Goal: Information Seeking & Learning: Learn about a topic

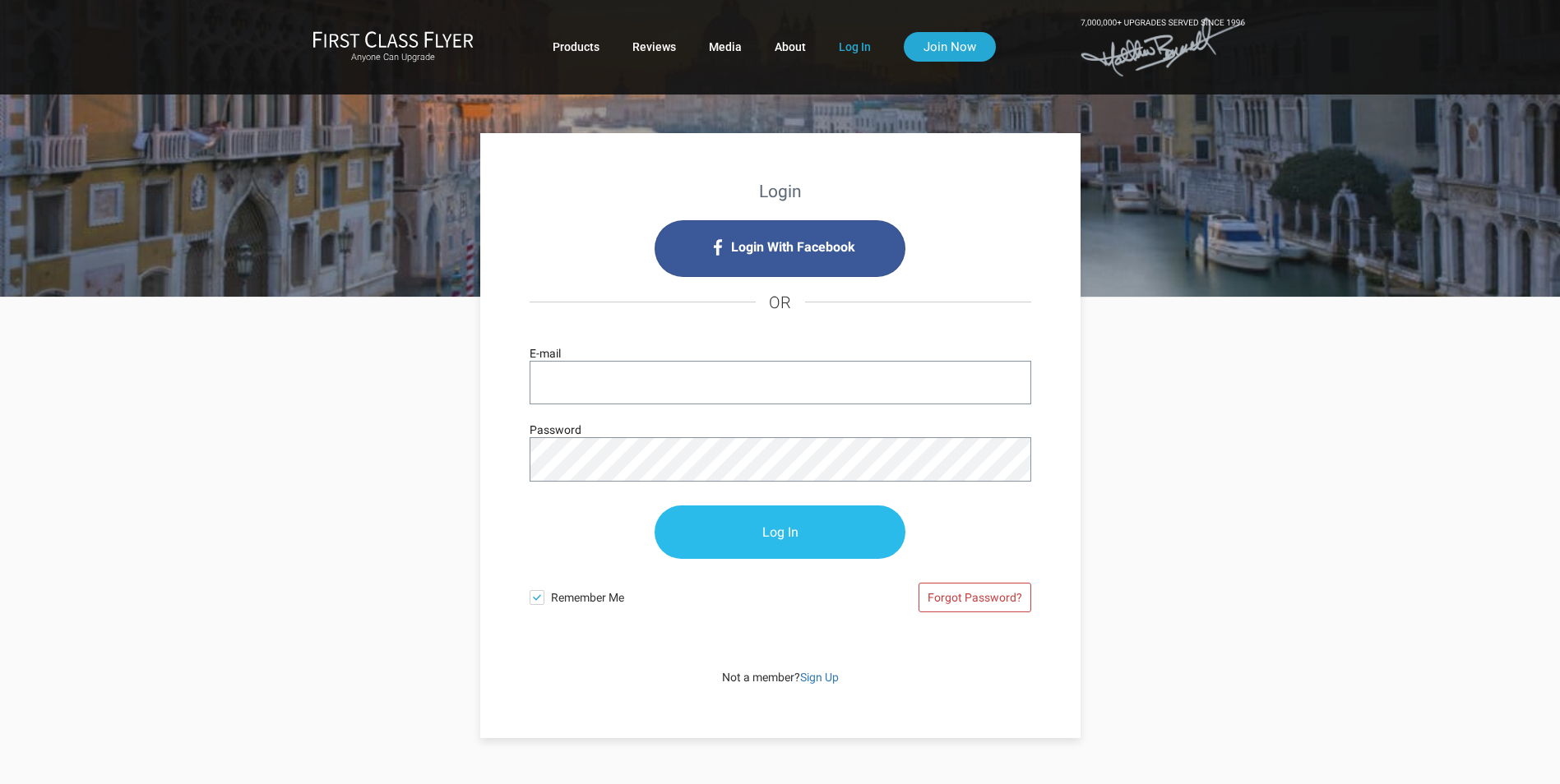
type input "[EMAIL_ADDRESS][DOMAIN_NAME]"
click at [775, 539] on input "Log In" at bounding box center [780, 533] width 251 height 54
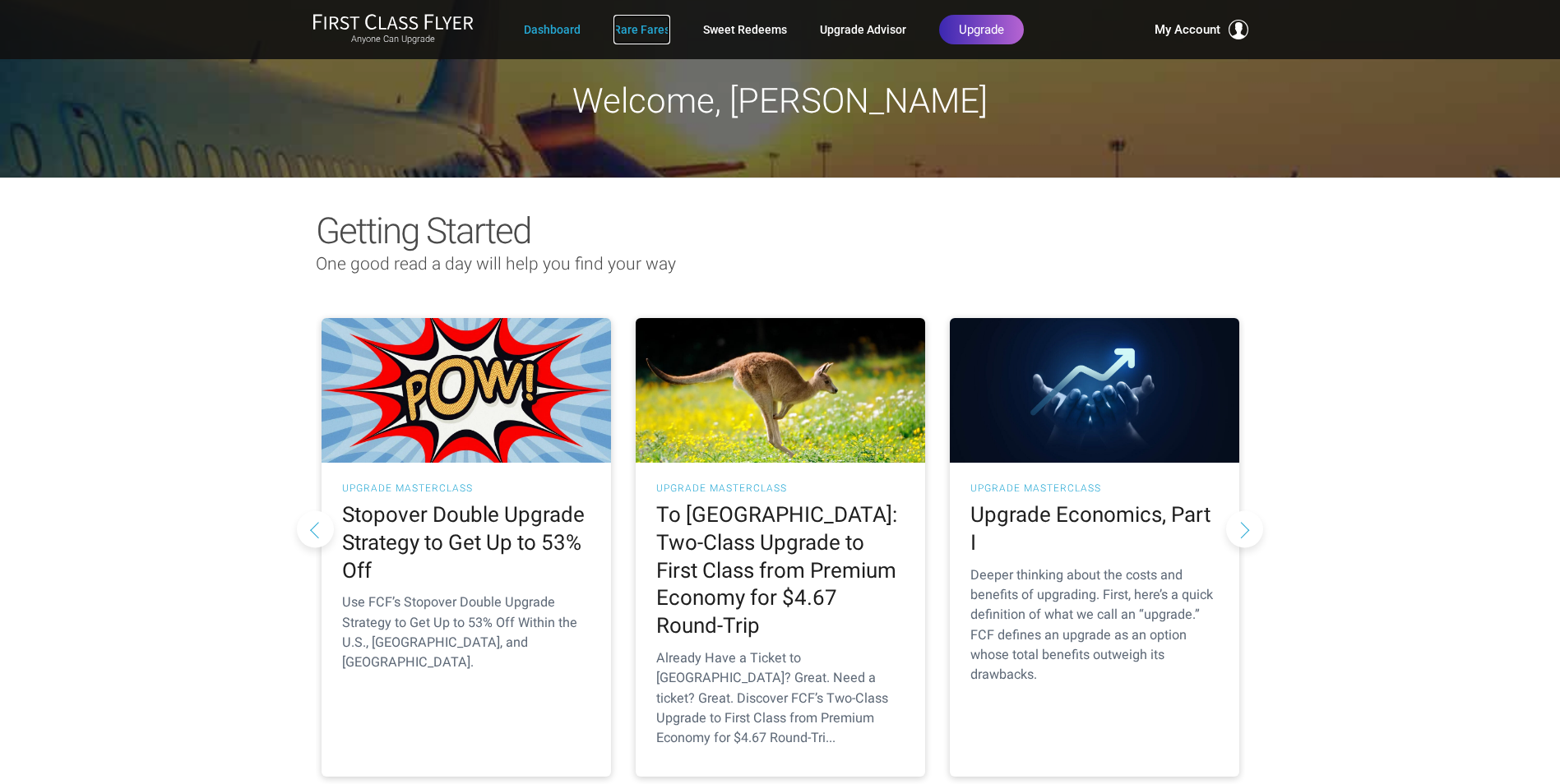
click at [652, 25] on link "Rare Fares" at bounding box center [641, 30] width 57 height 30
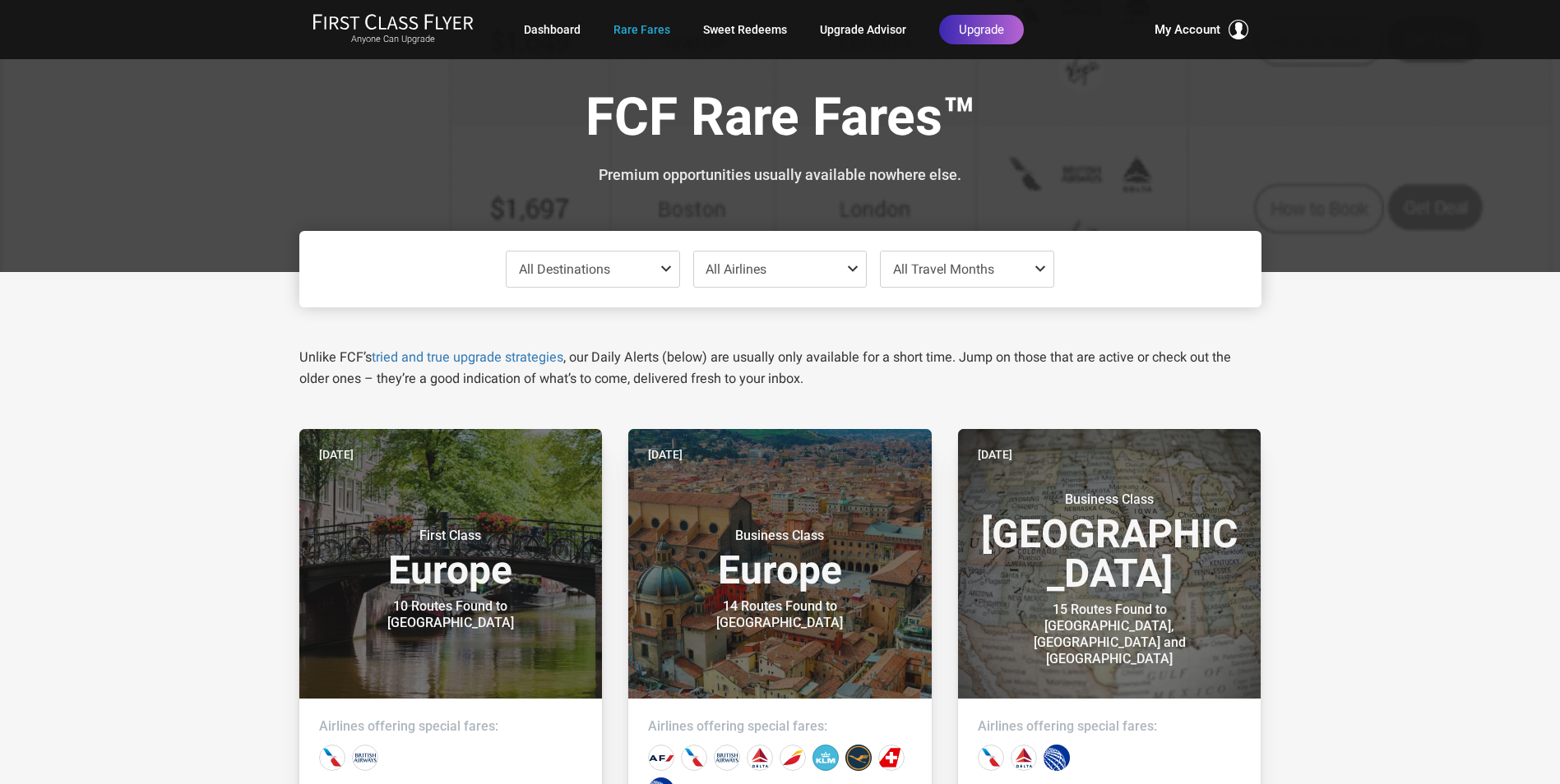
click at [1034, 268] on span at bounding box center [1044, 269] width 20 height 13
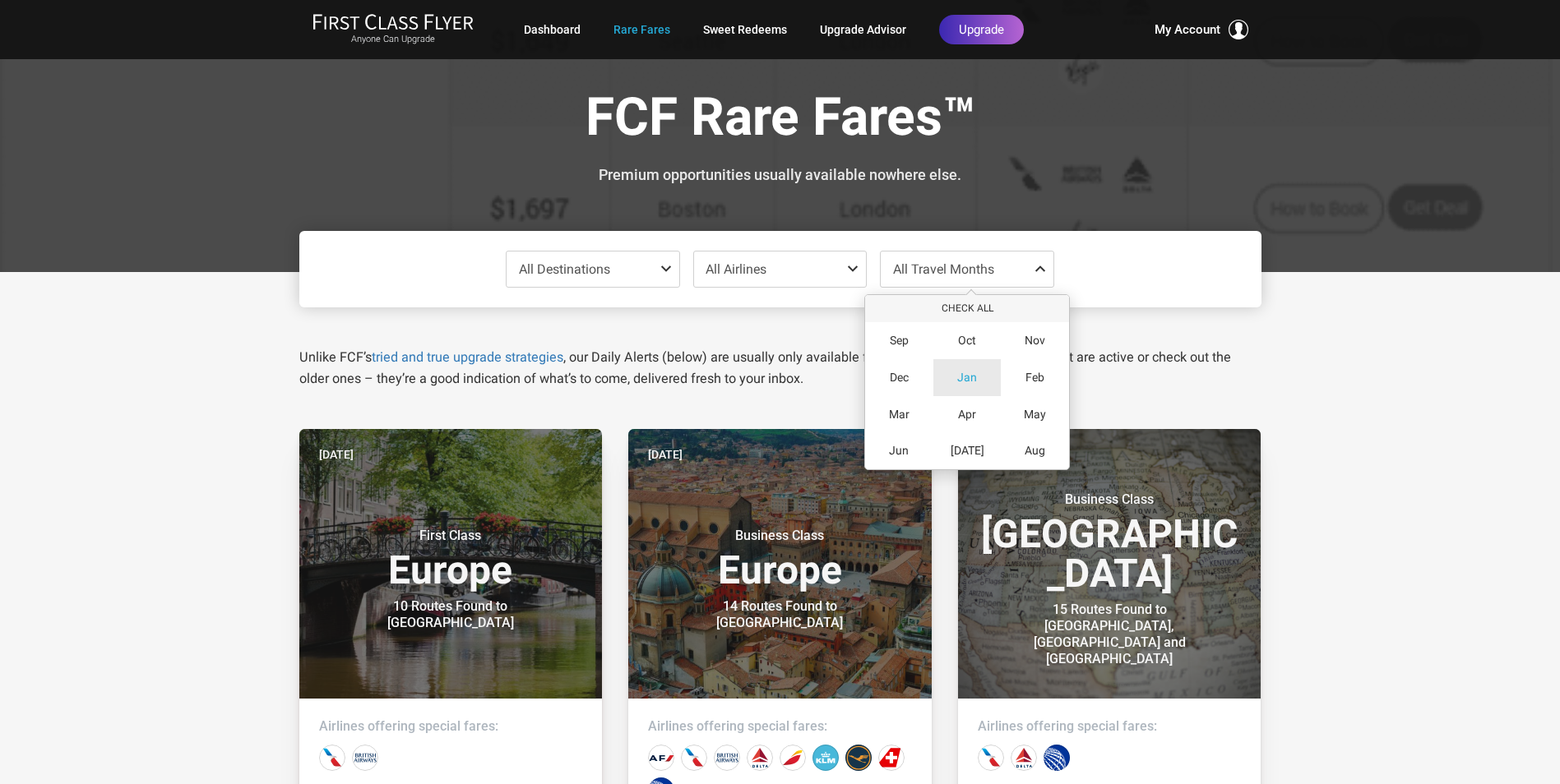
click at [973, 372] on span "Jan" at bounding box center [968, 378] width 20 height 14
click at [659, 262] on span "All Destinations" at bounding box center [593, 270] width 173 height 36
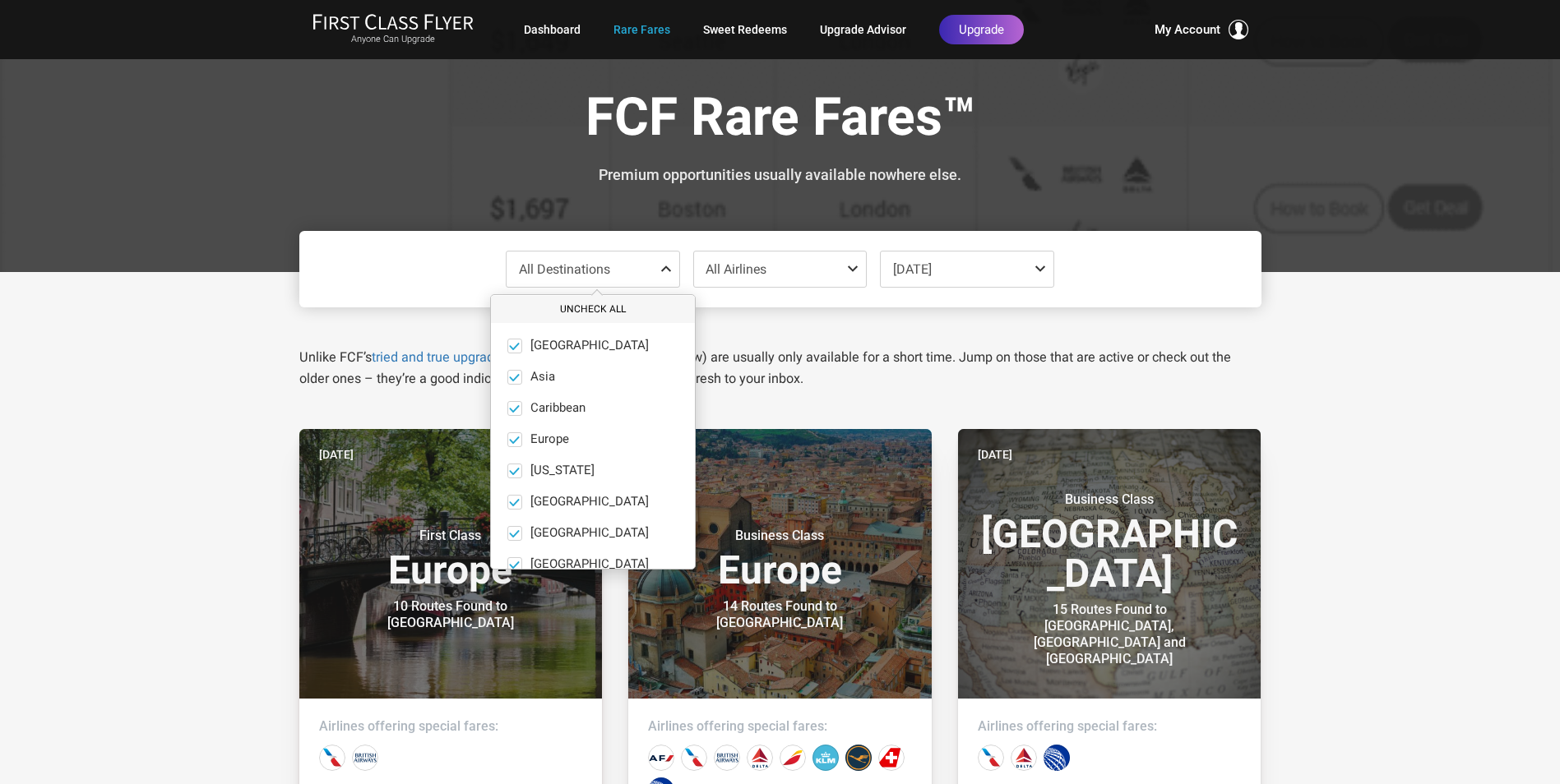
click at [578, 305] on button "Uncheck All" at bounding box center [592, 308] width 204 height 27
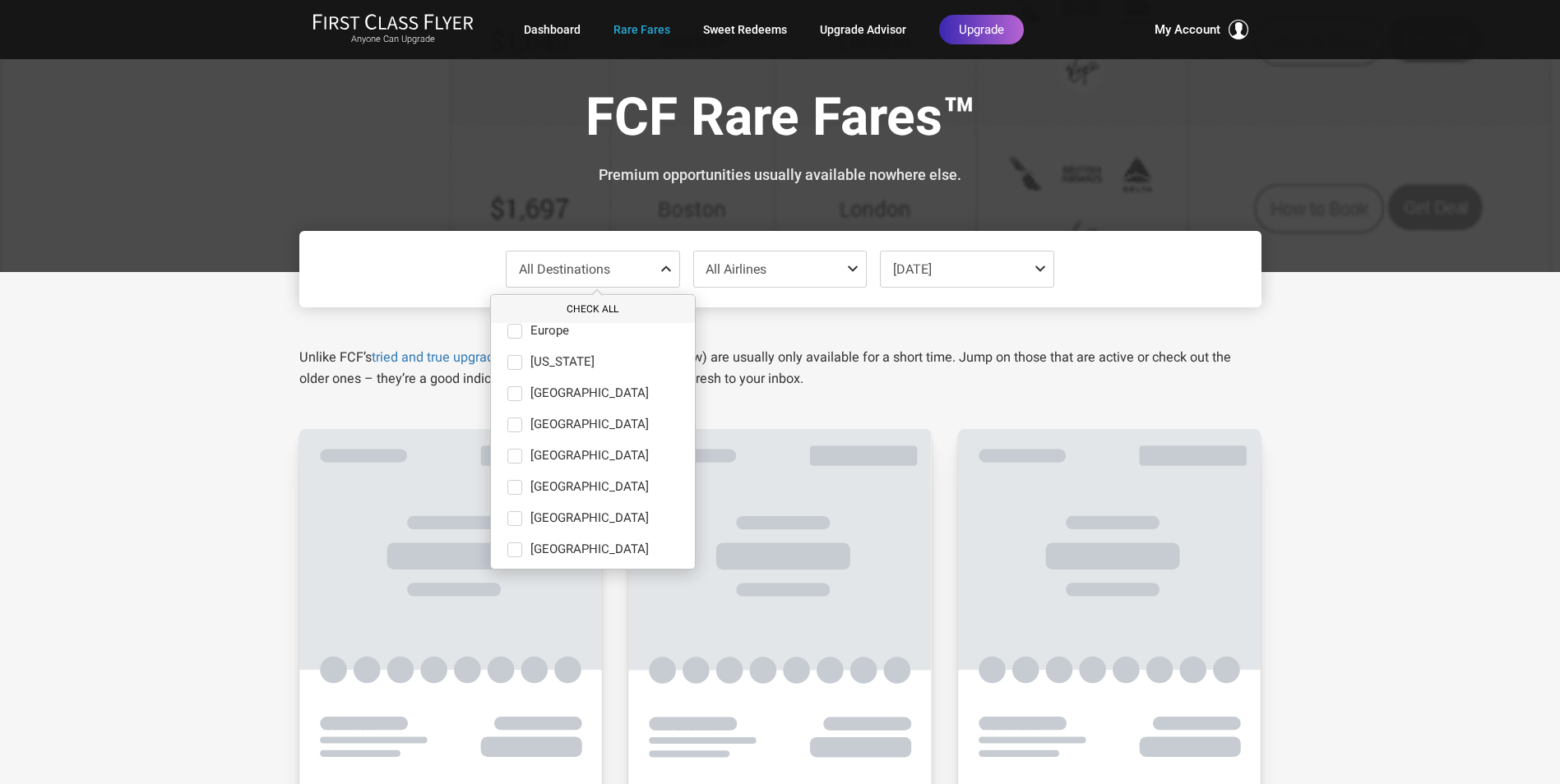
scroll to position [113, 0]
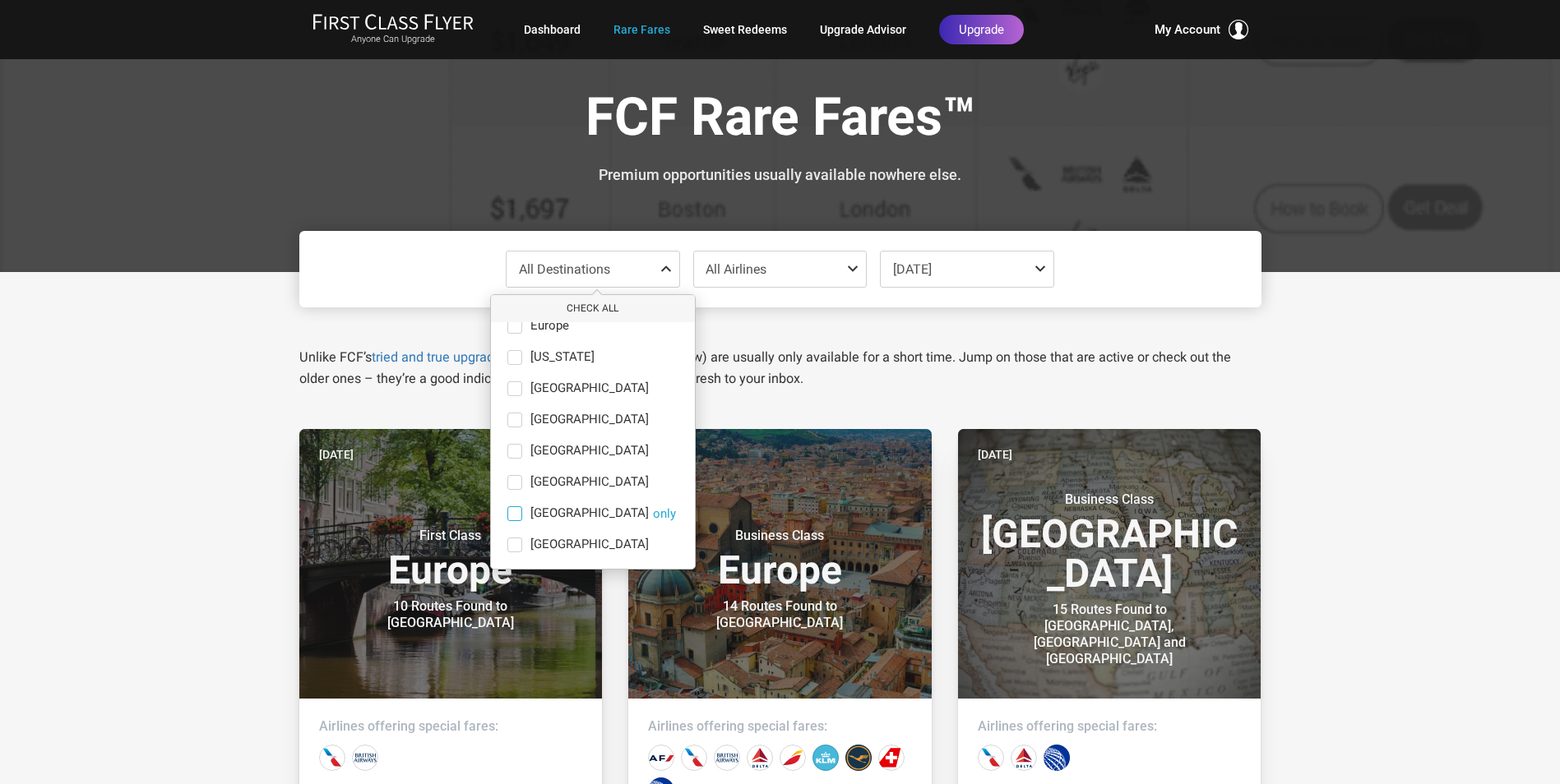
click at [514, 511] on span at bounding box center [515, 513] width 15 height 15
click at [0, 0] on input "South America only" at bounding box center [0, 0] width 0 height 0
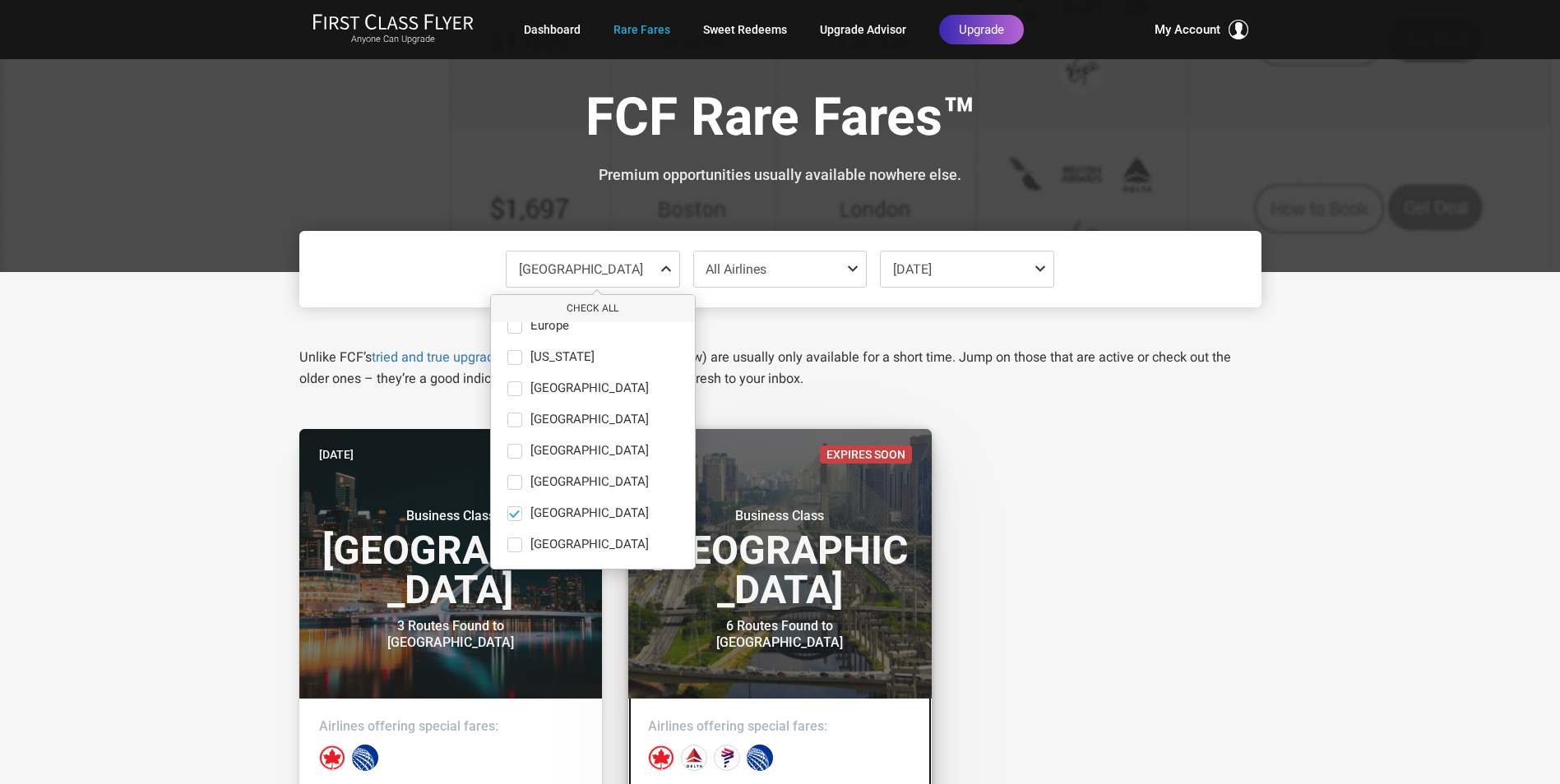
click at [769, 524] on small "Business Class" at bounding box center [780, 516] width 206 height 17
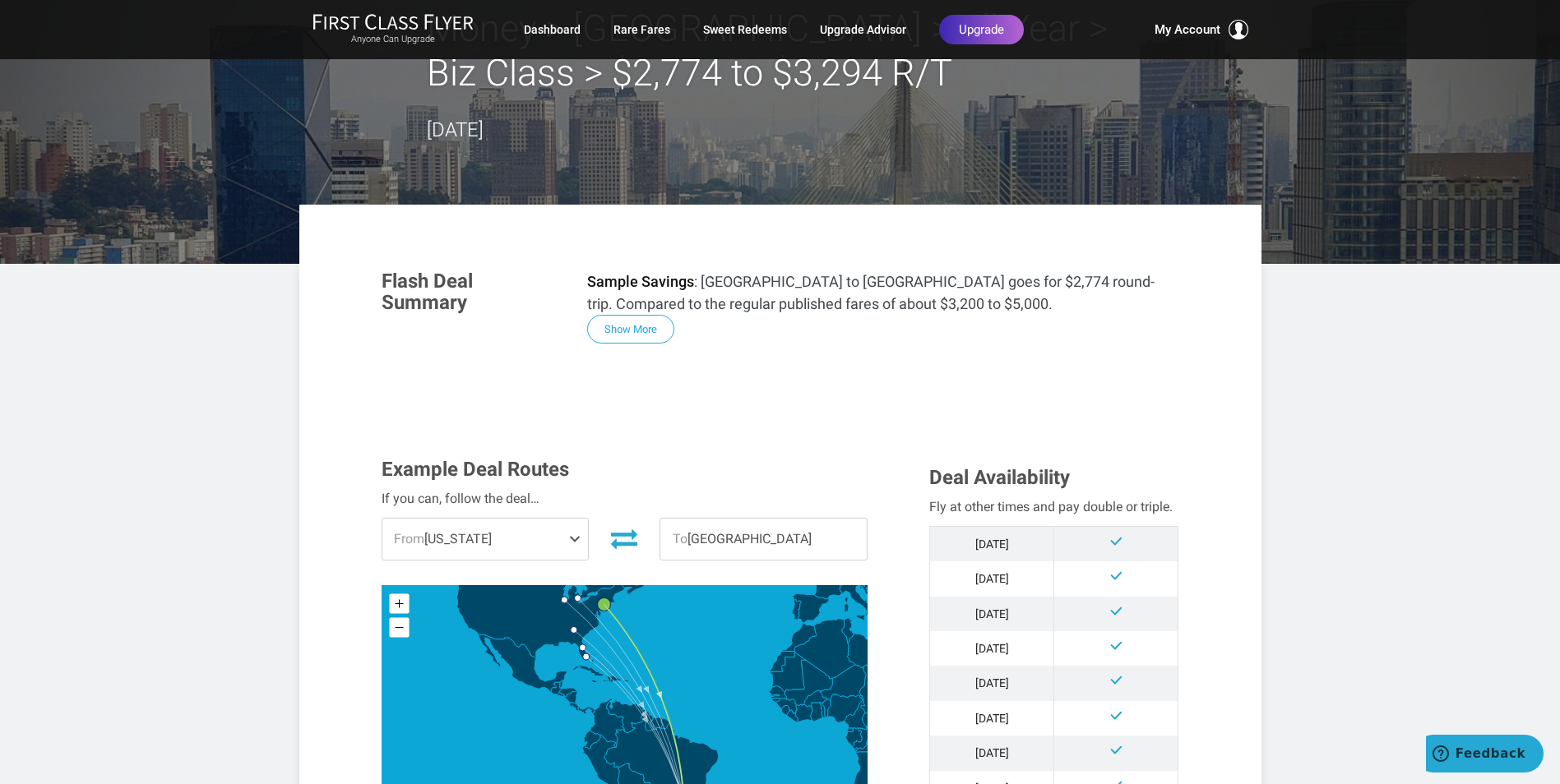
scroll to position [164, 0]
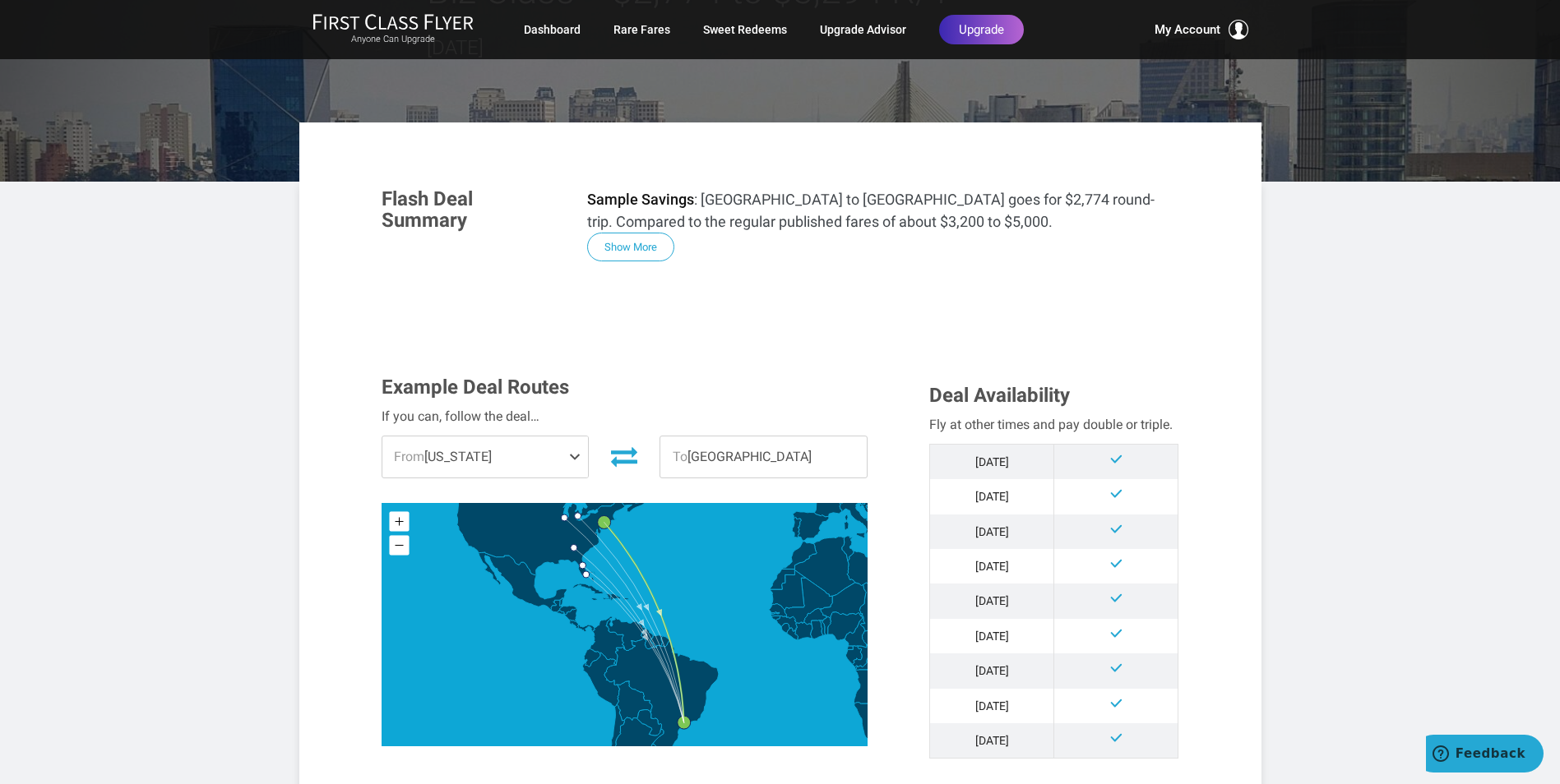
click at [578, 457] on span at bounding box center [578, 457] width 20 height 41
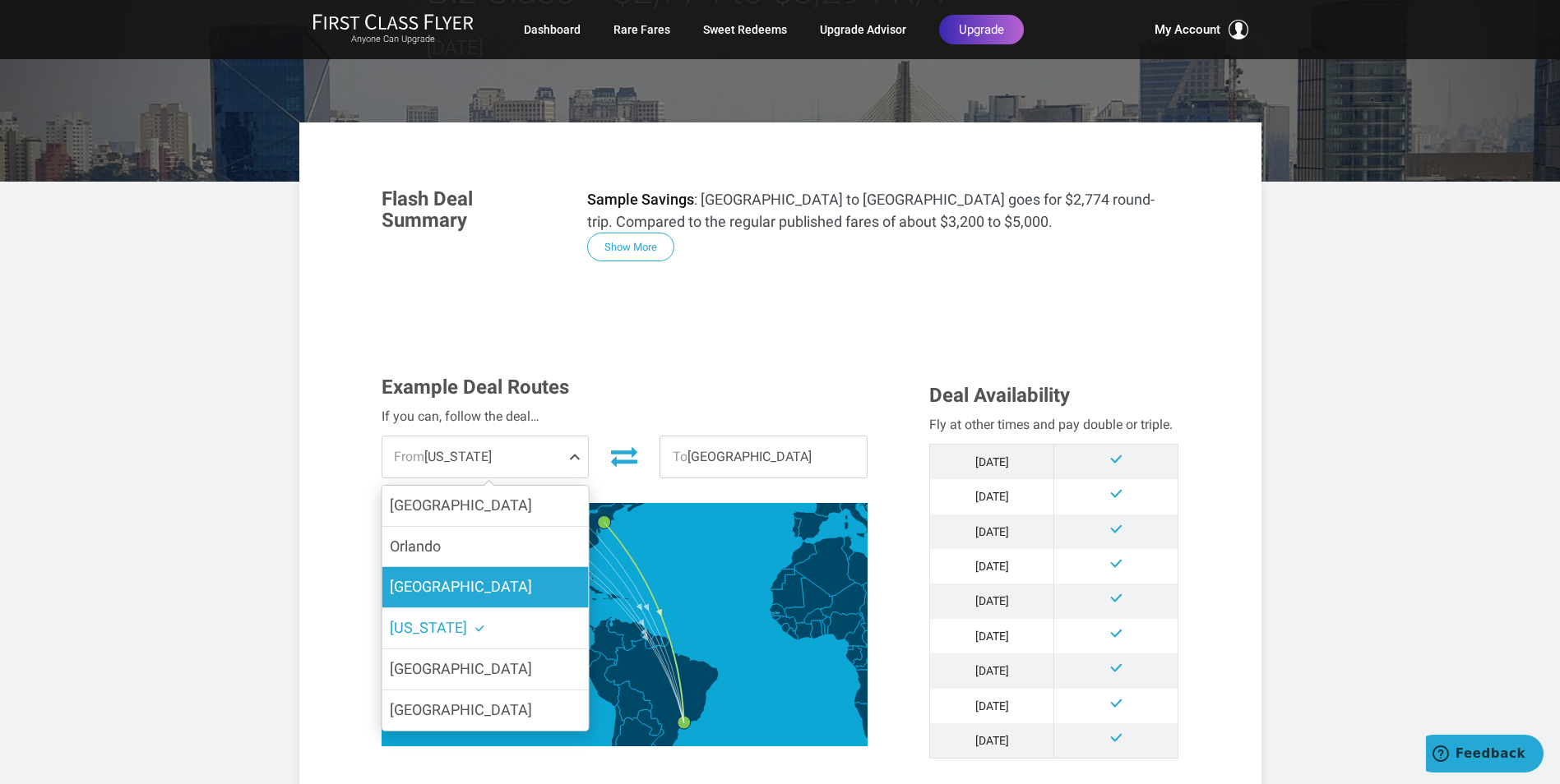
click at [441, 586] on label "Miami" at bounding box center [484, 587] width 206 height 40
click at [0, 0] on input "Miami" at bounding box center [0, 0] width 0 height 0
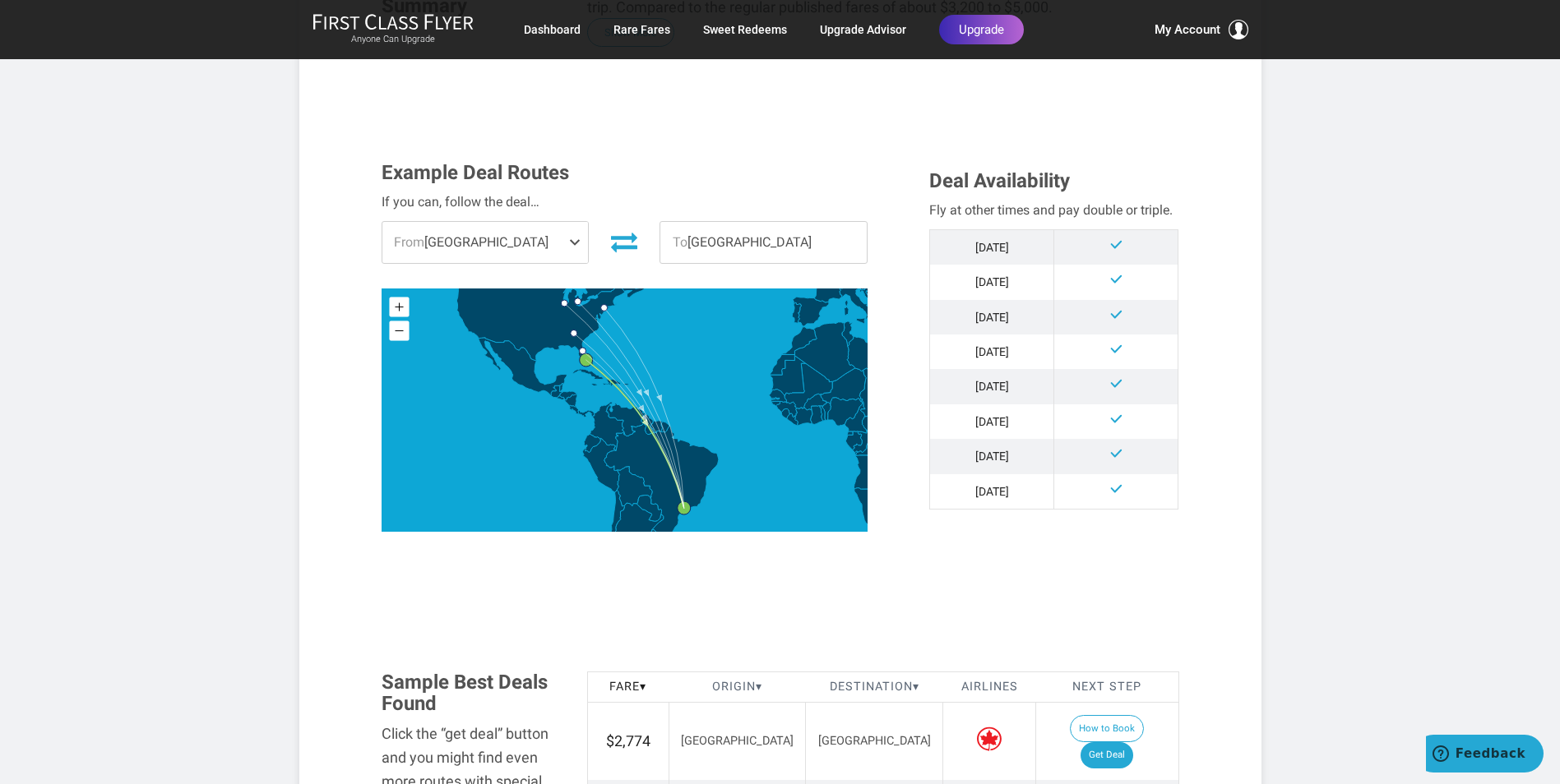
scroll to position [329, 0]
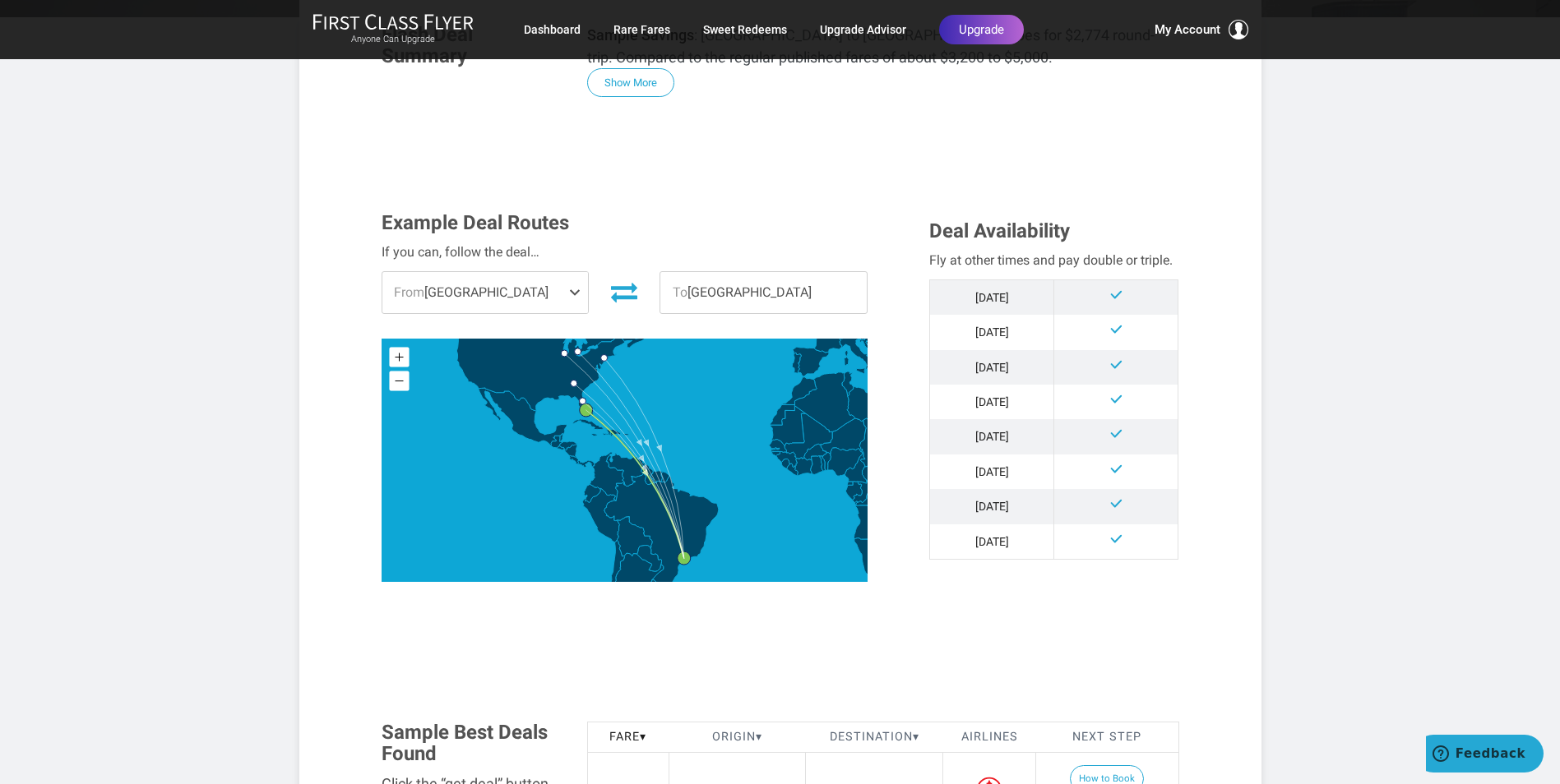
click at [574, 296] on span at bounding box center [578, 292] width 20 height 41
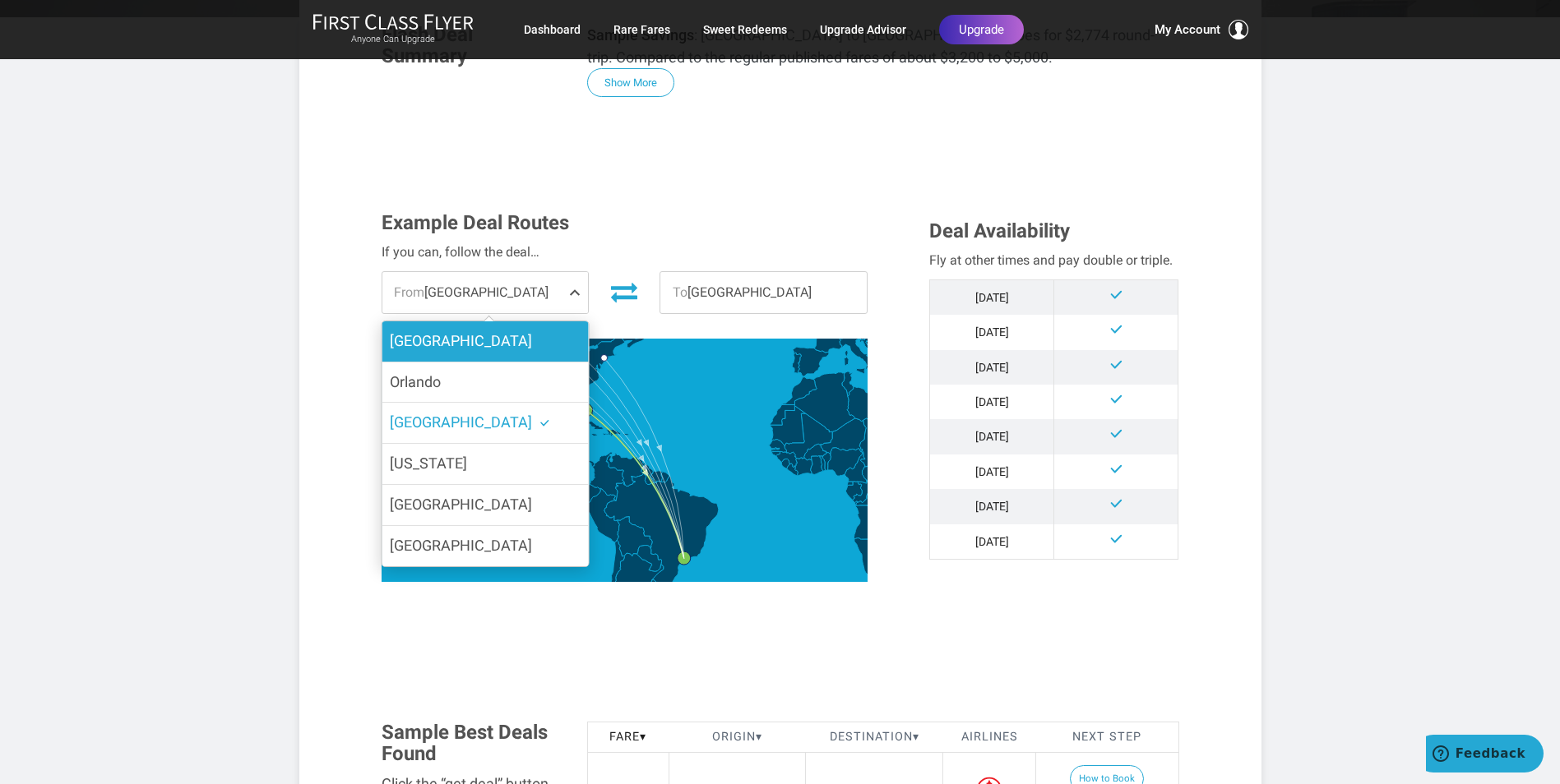
click at [469, 348] on label "Chicago" at bounding box center [484, 341] width 206 height 40
click at [0, 0] on input "Chicago" at bounding box center [0, 0] width 0 height 0
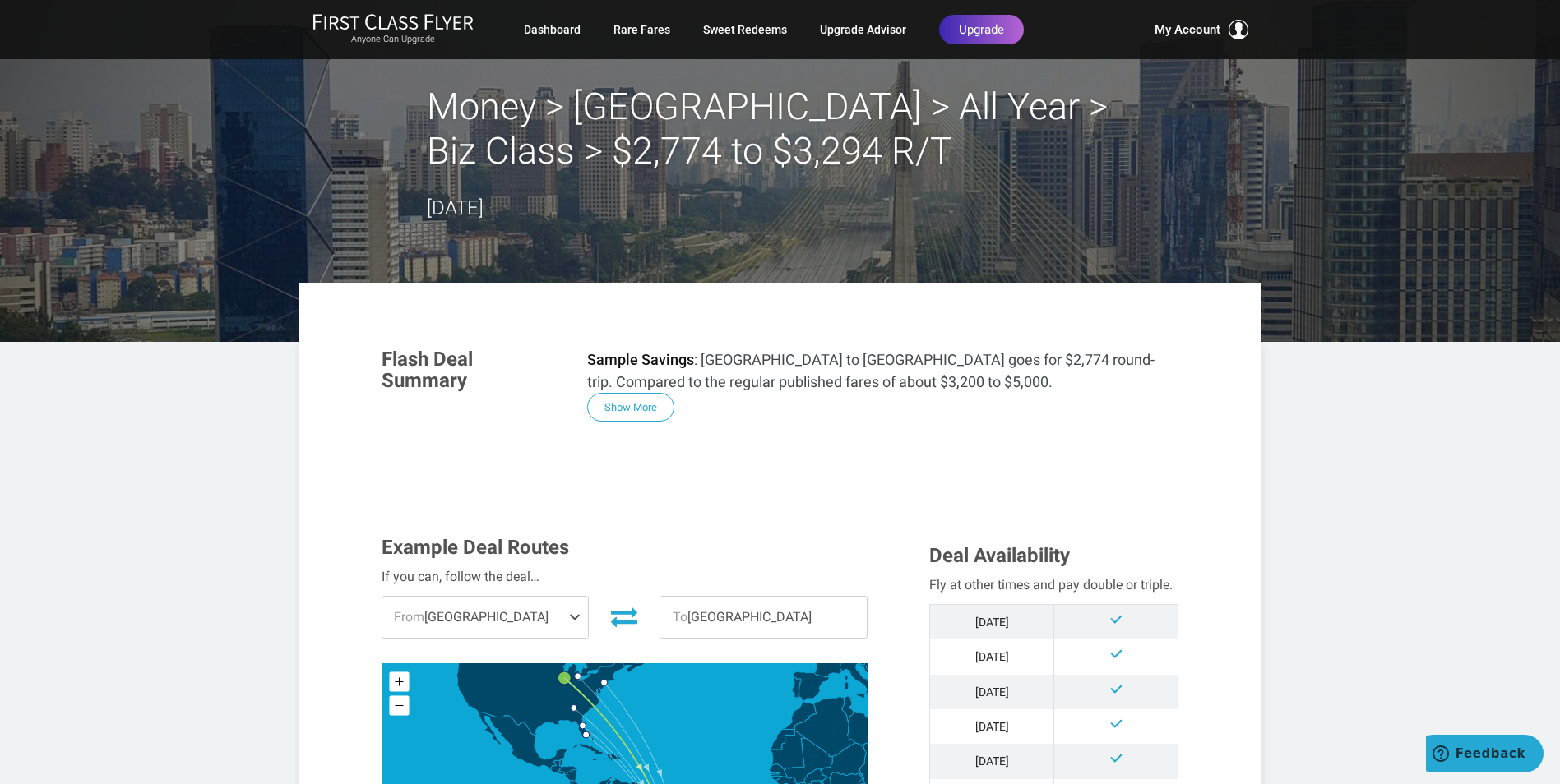
scroll to position [0, 0]
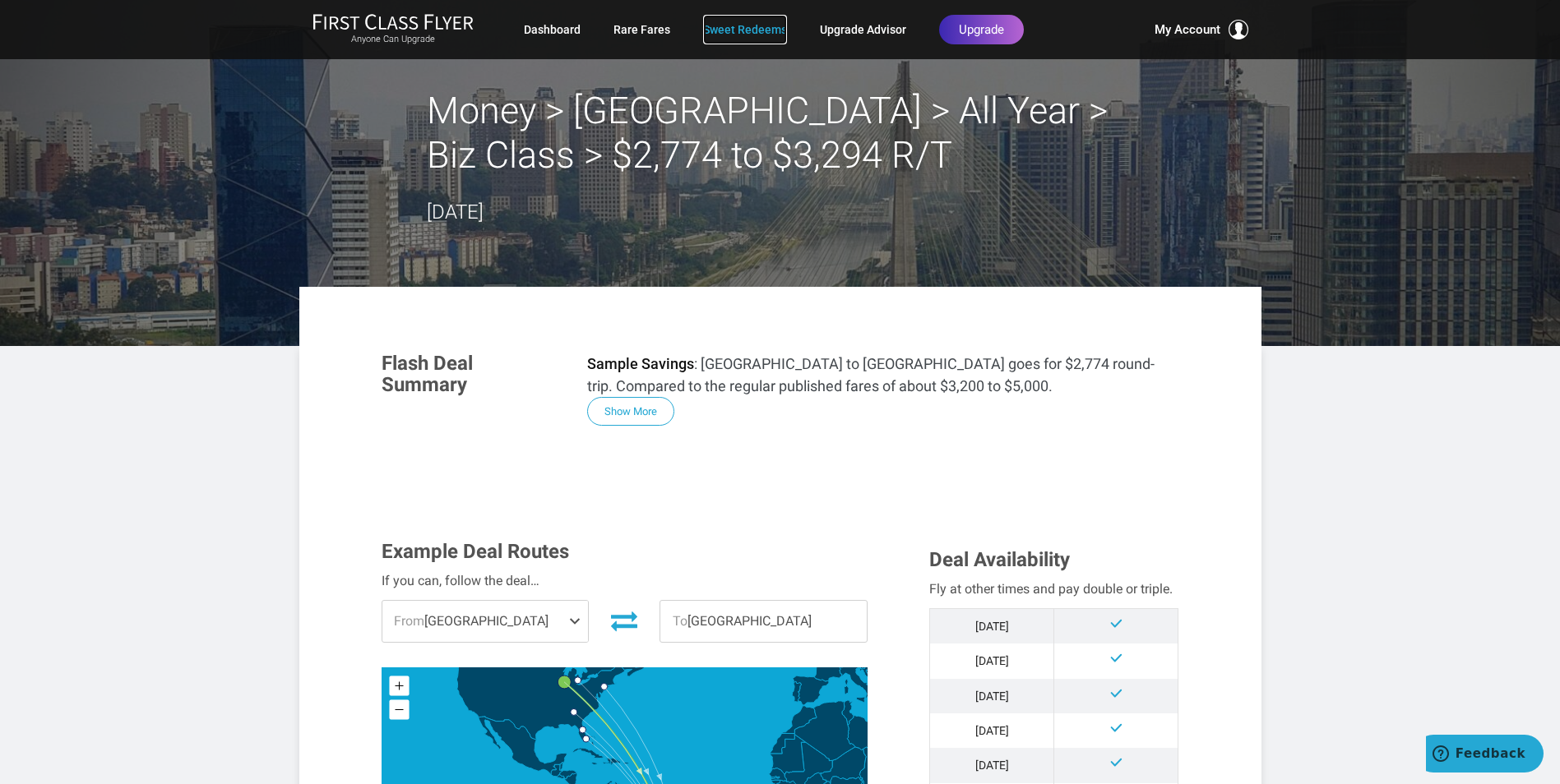
click at [737, 33] on link "Sweet Redeems" at bounding box center [745, 30] width 84 height 30
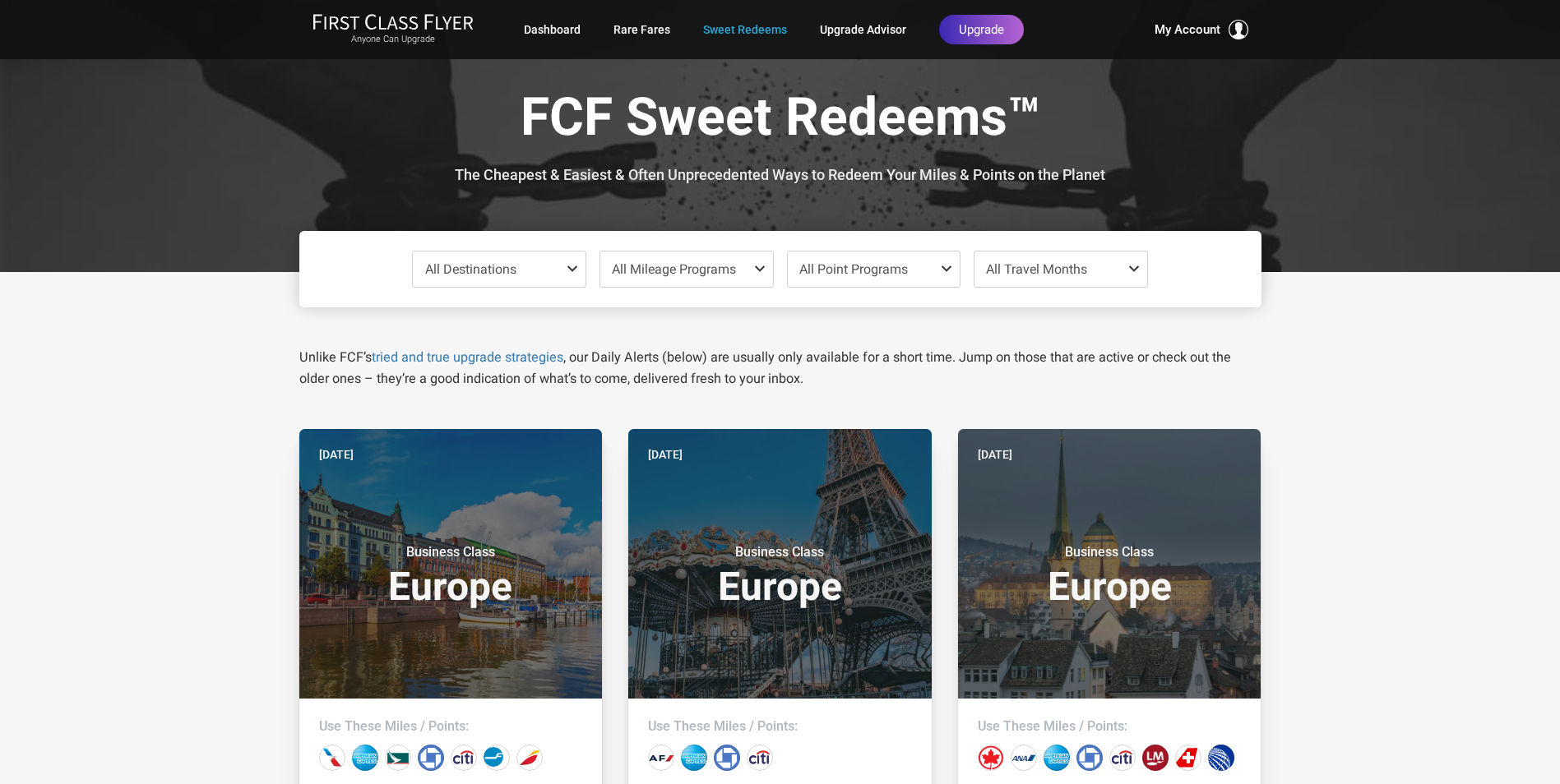
click at [572, 269] on span at bounding box center [575, 269] width 20 height 13
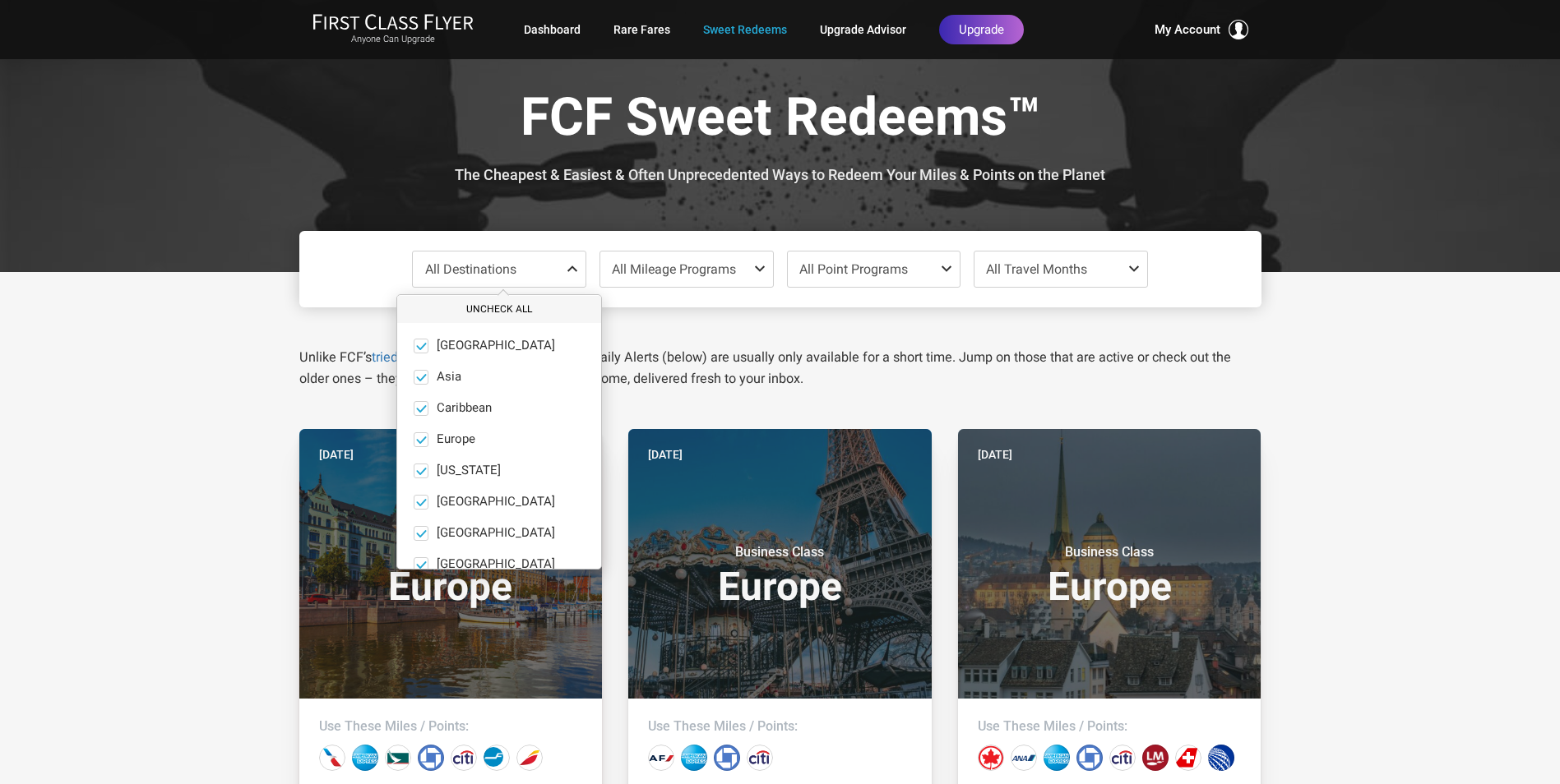
click at [495, 310] on button "Uncheck All" at bounding box center [499, 308] width 204 height 27
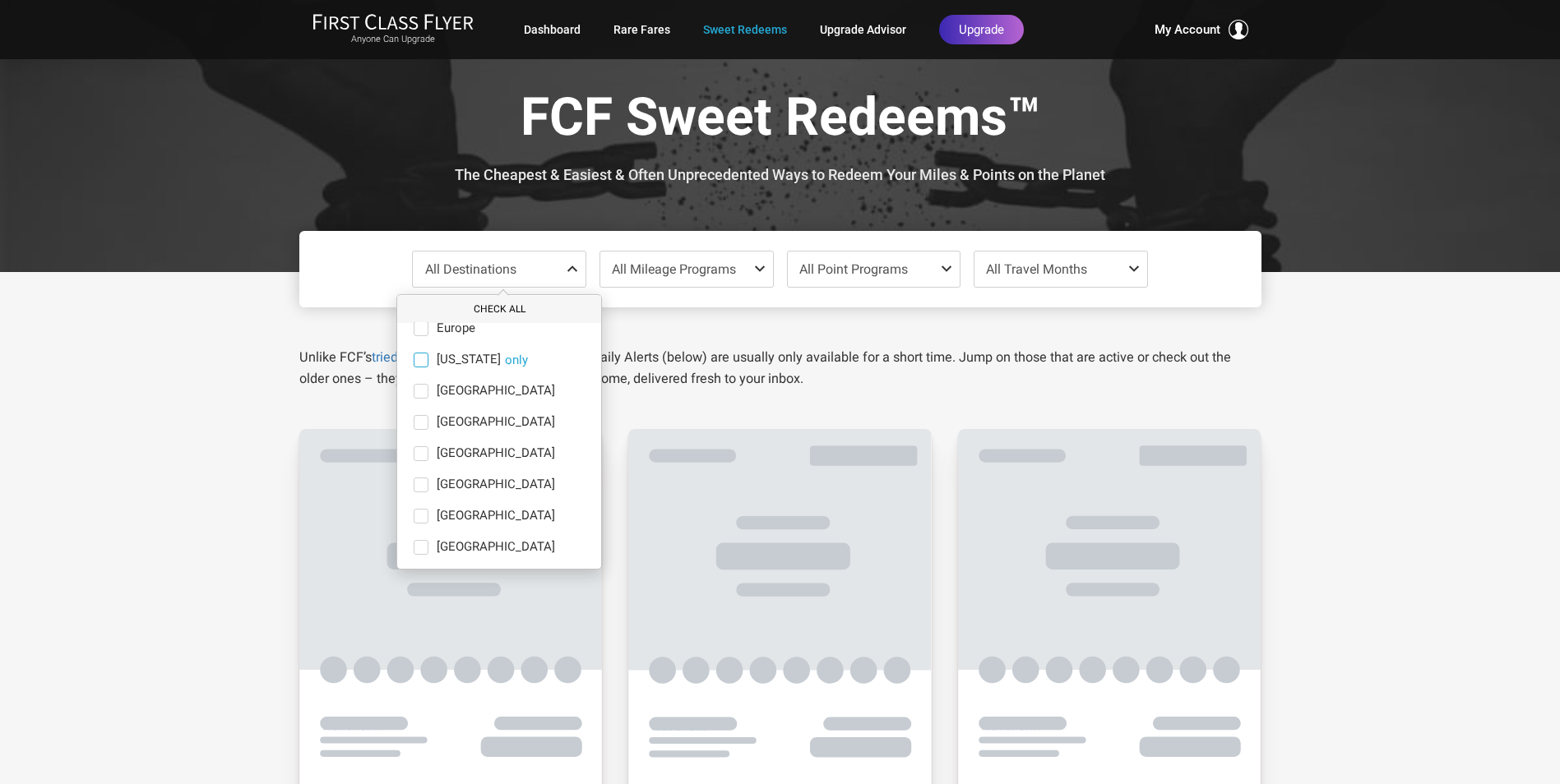
scroll to position [113, 0]
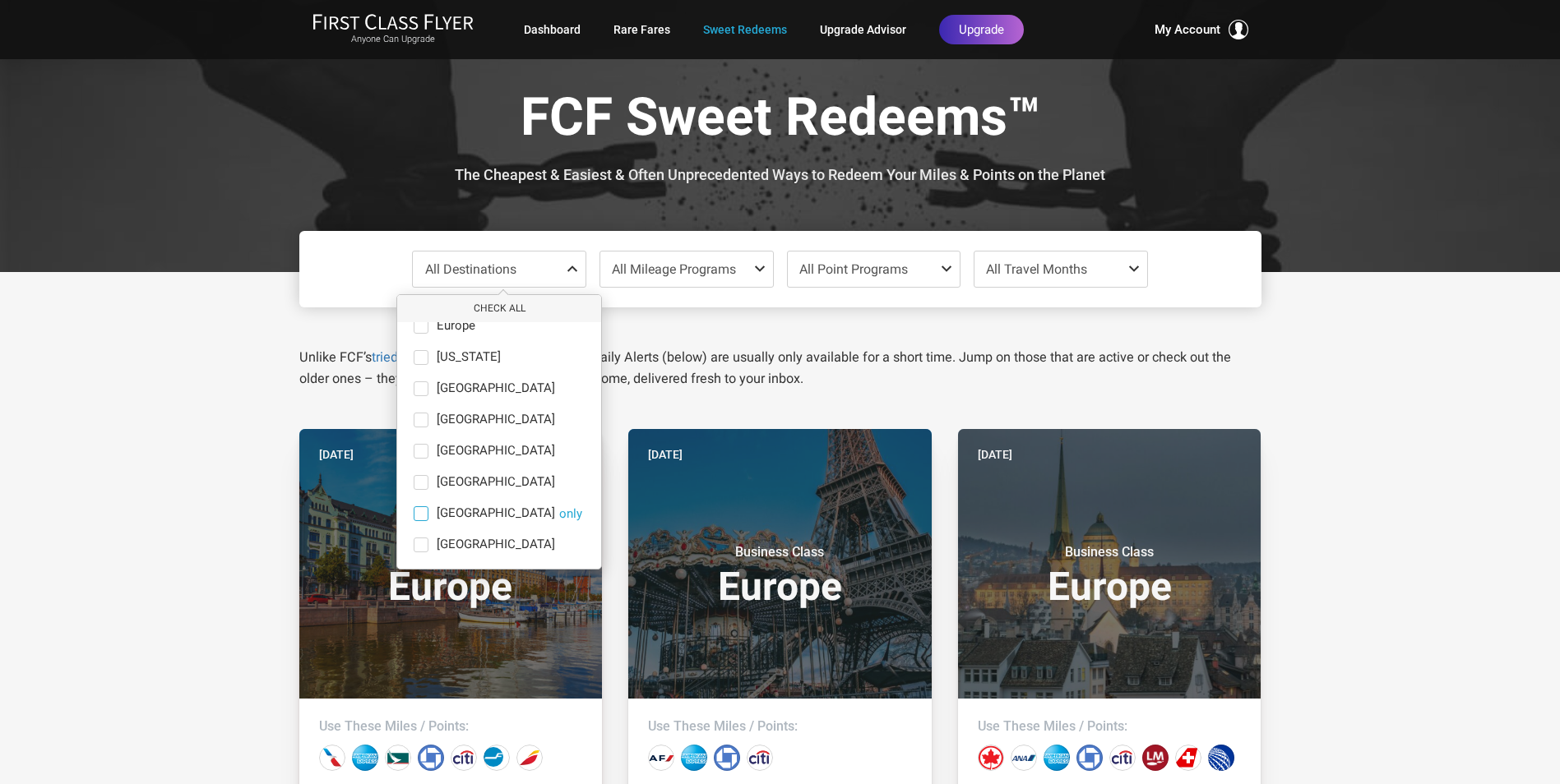
click at [422, 513] on span at bounding box center [421, 513] width 15 height 15
click at [0, 0] on input "South America only" at bounding box center [0, 0] width 0 height 0
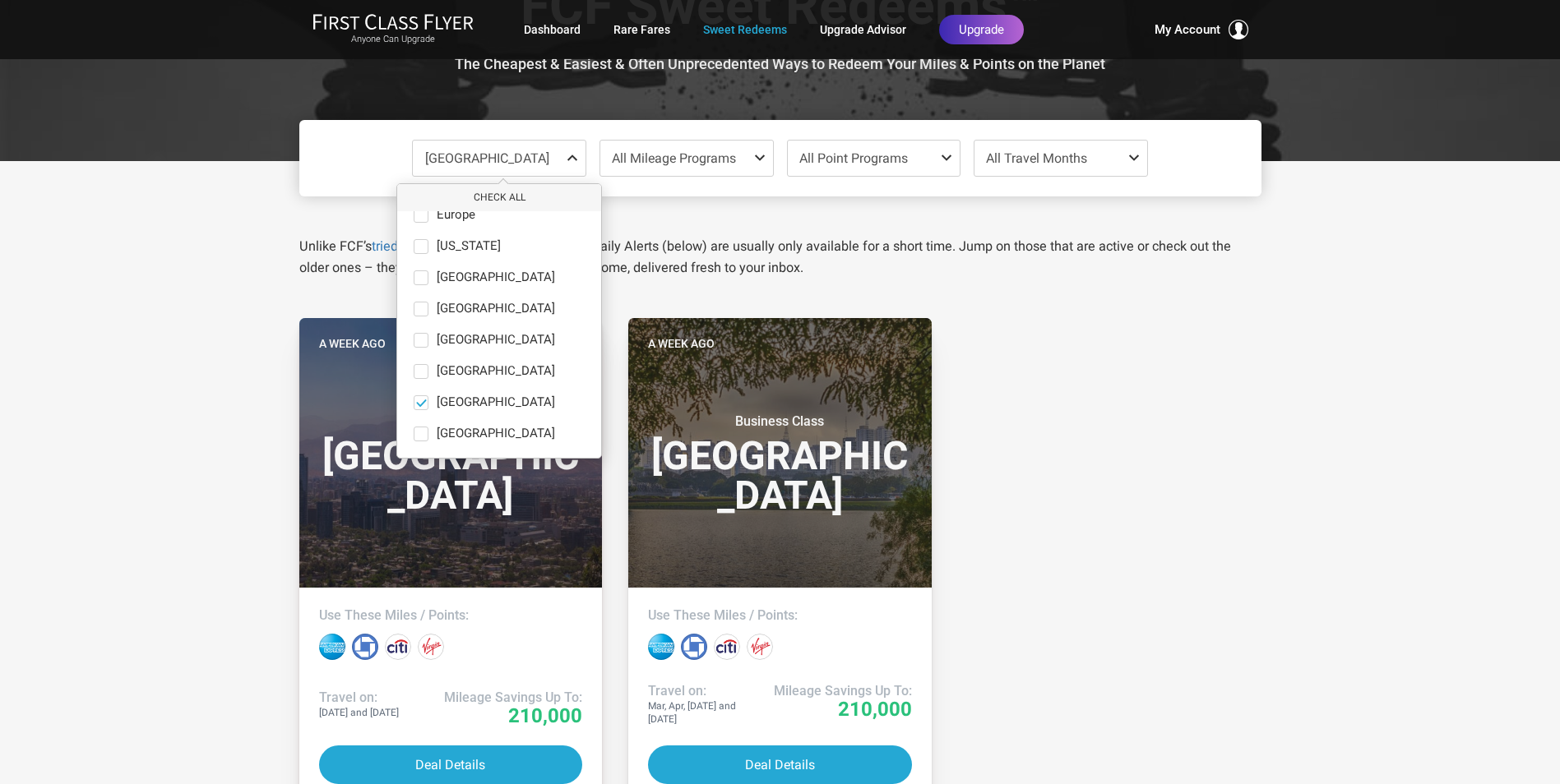
scroll to position [164, 0]
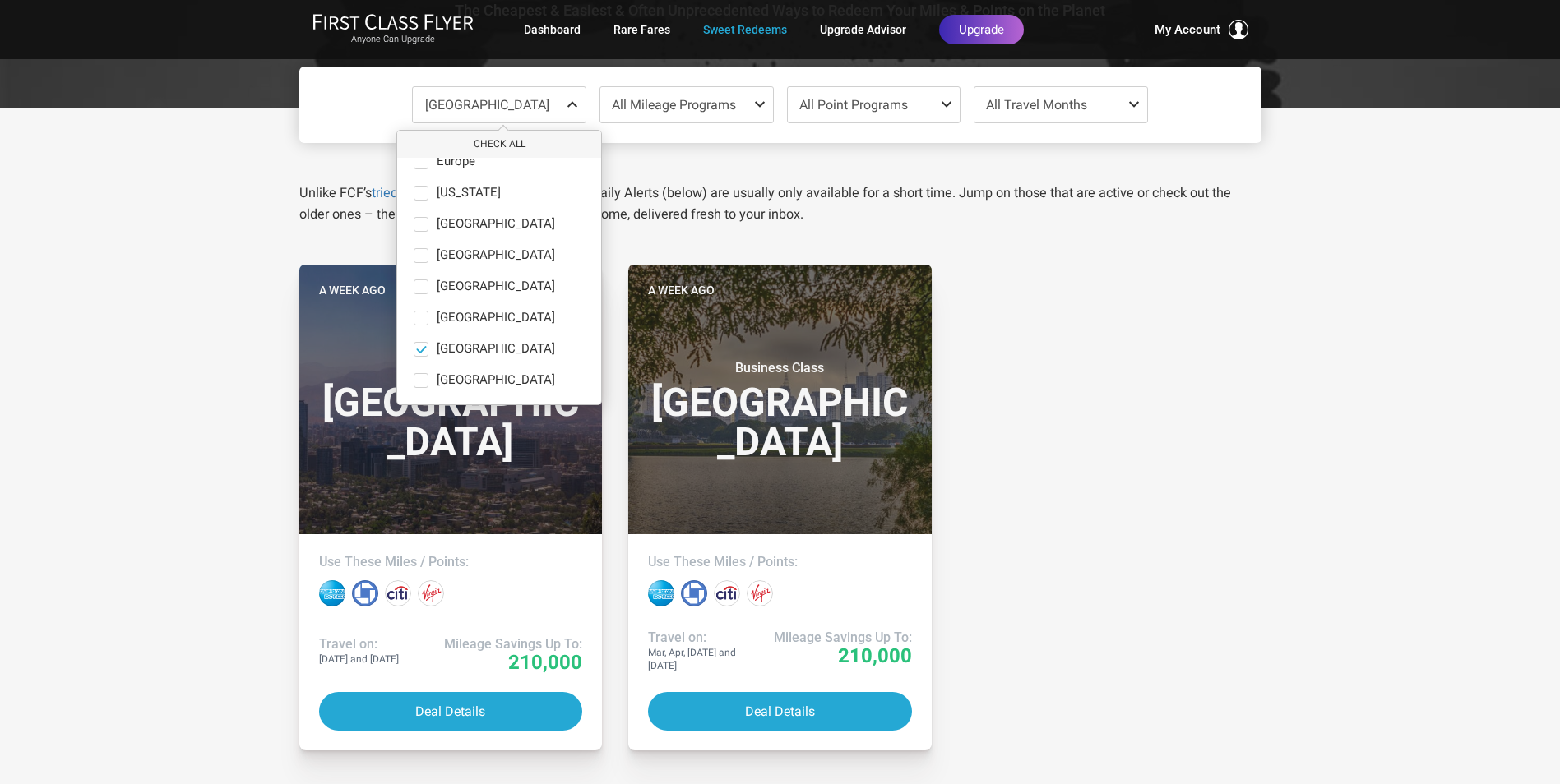
click at [1156, 479] on div "A week ago Business Class South America Use These Miles / Points: Travel on: Se…" at bounding box center [780, 670] width 989 height 811
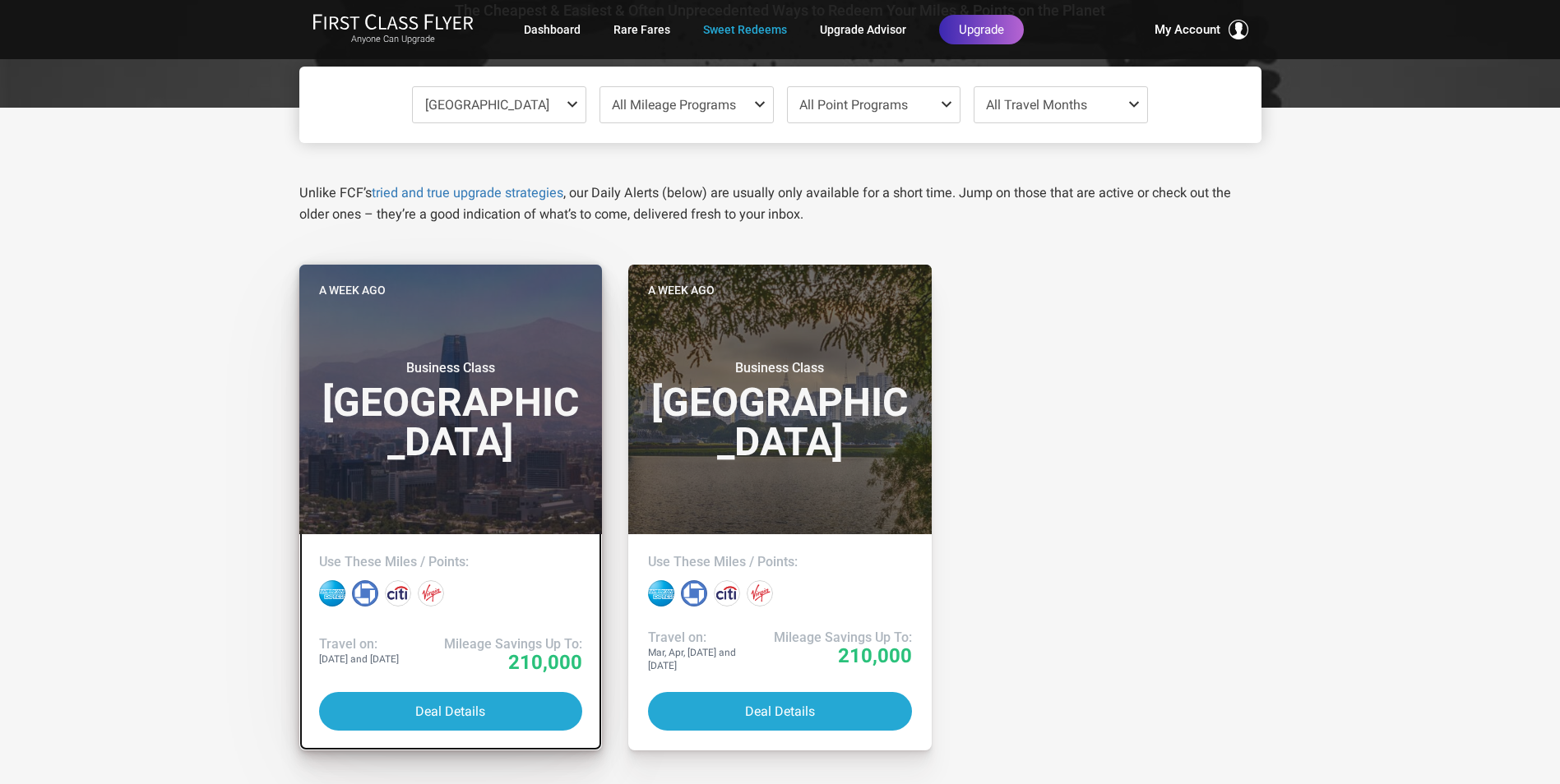
click at [488, 429] on h3 "Business Class South America" at bounding box center [451, 411] width 264 height 101
